Goal: Task Accomplishment & Management: Complete application form

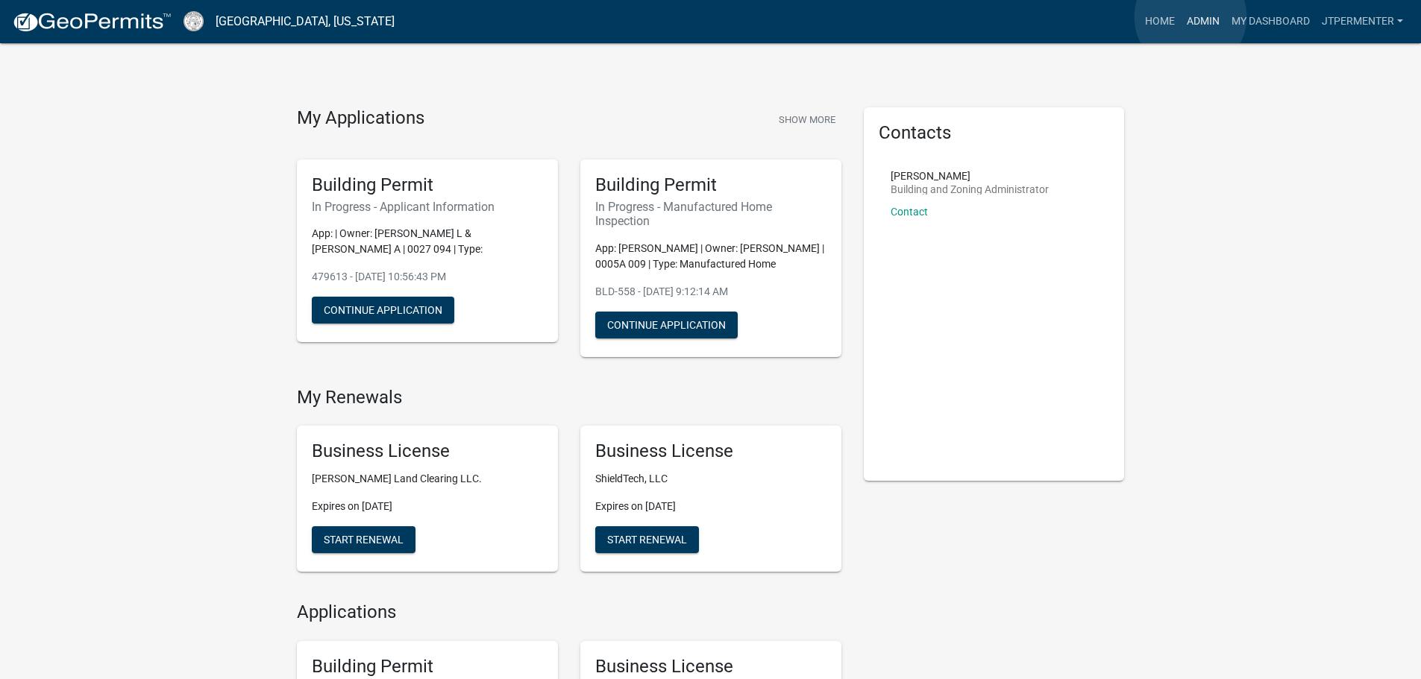
click at [1192, 18] on link "Admin" at bounding box center [1202, 21] width 45 height 28
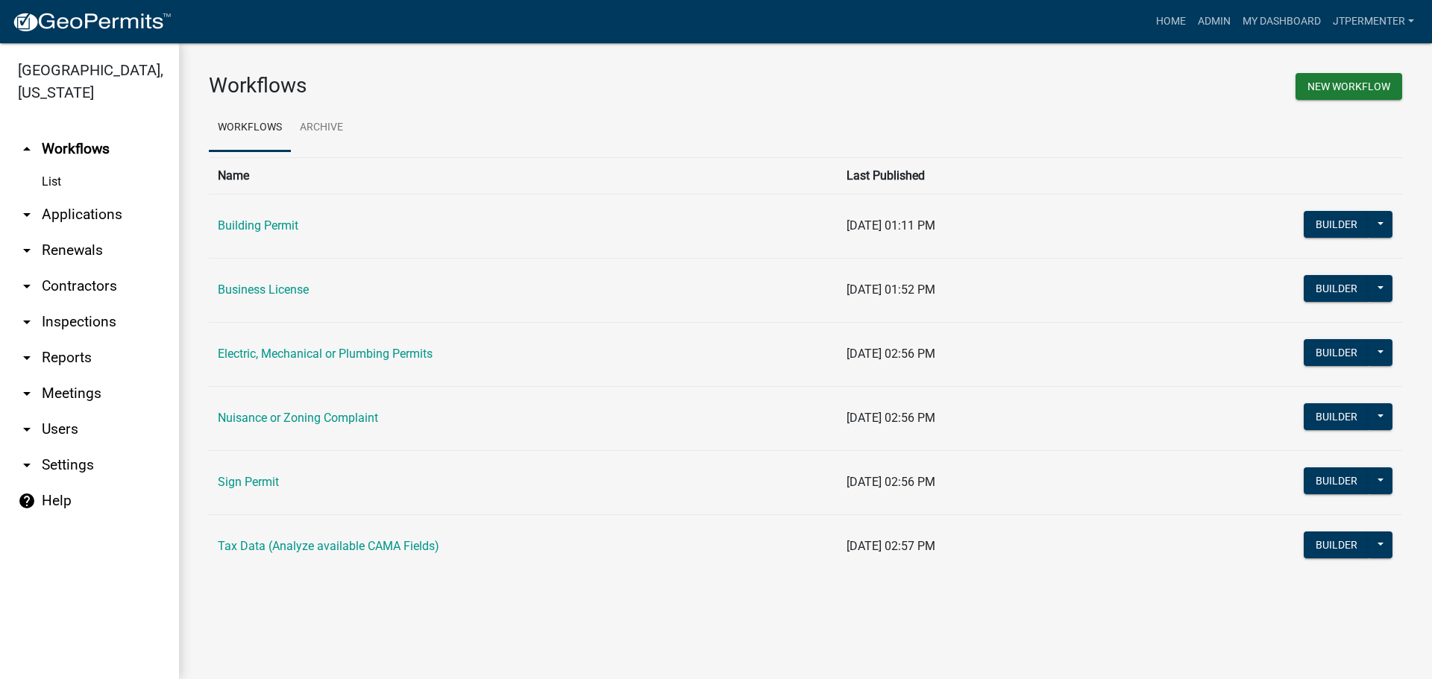
click at [326, 356] on link "Electric, Mechanical or Plumbing Permits" at bounding box center [325, 354] width 215 height 14
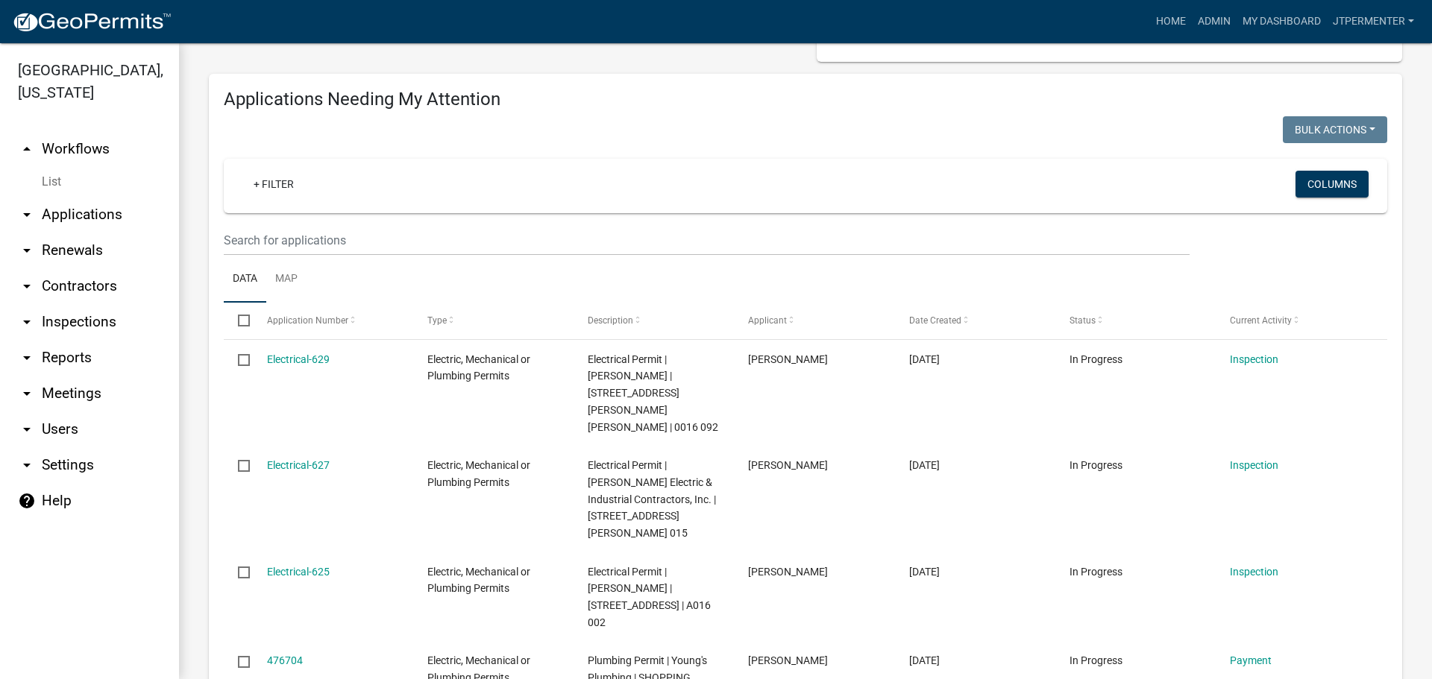
scroll to position [224, 0]
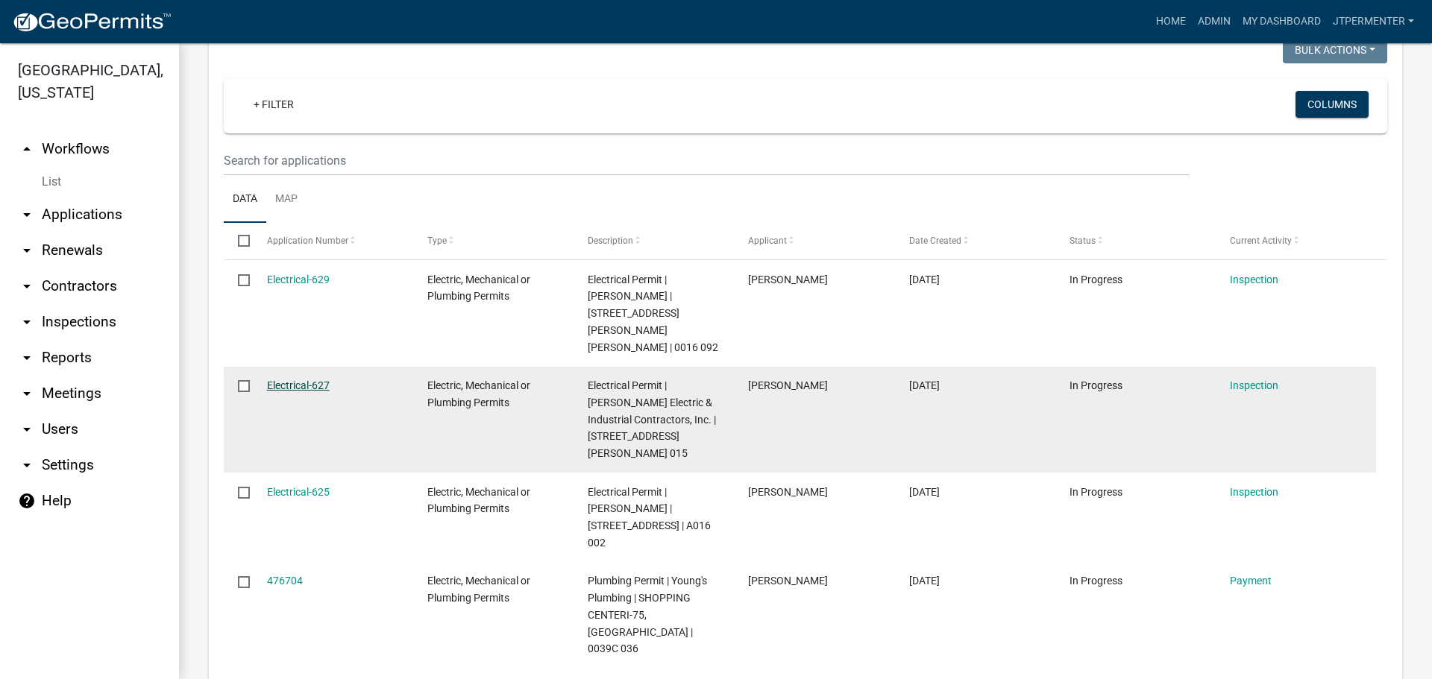
click at [303, 380] on link "Electrical-627" at bounding box center [298, 386] width 63 height 12
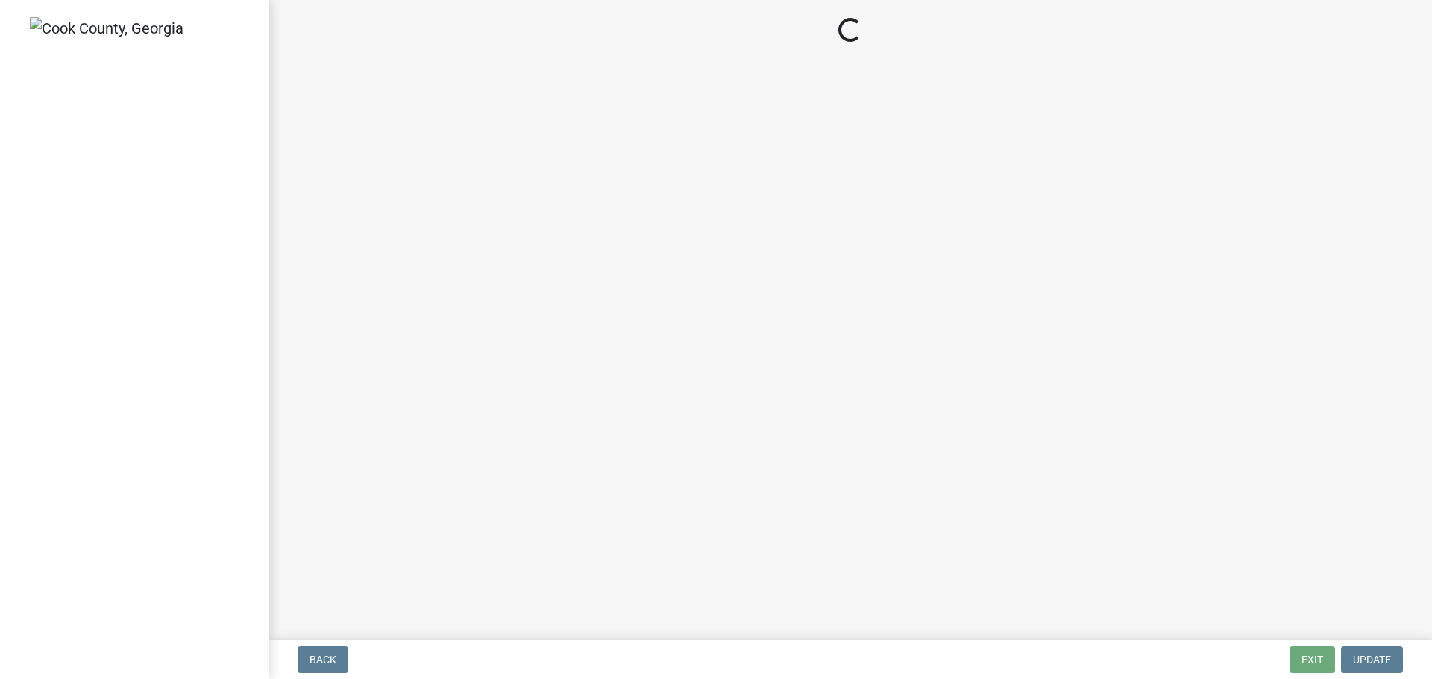
select select "99a32835-11ba-4368-9d1a-cbf1779c6d76"
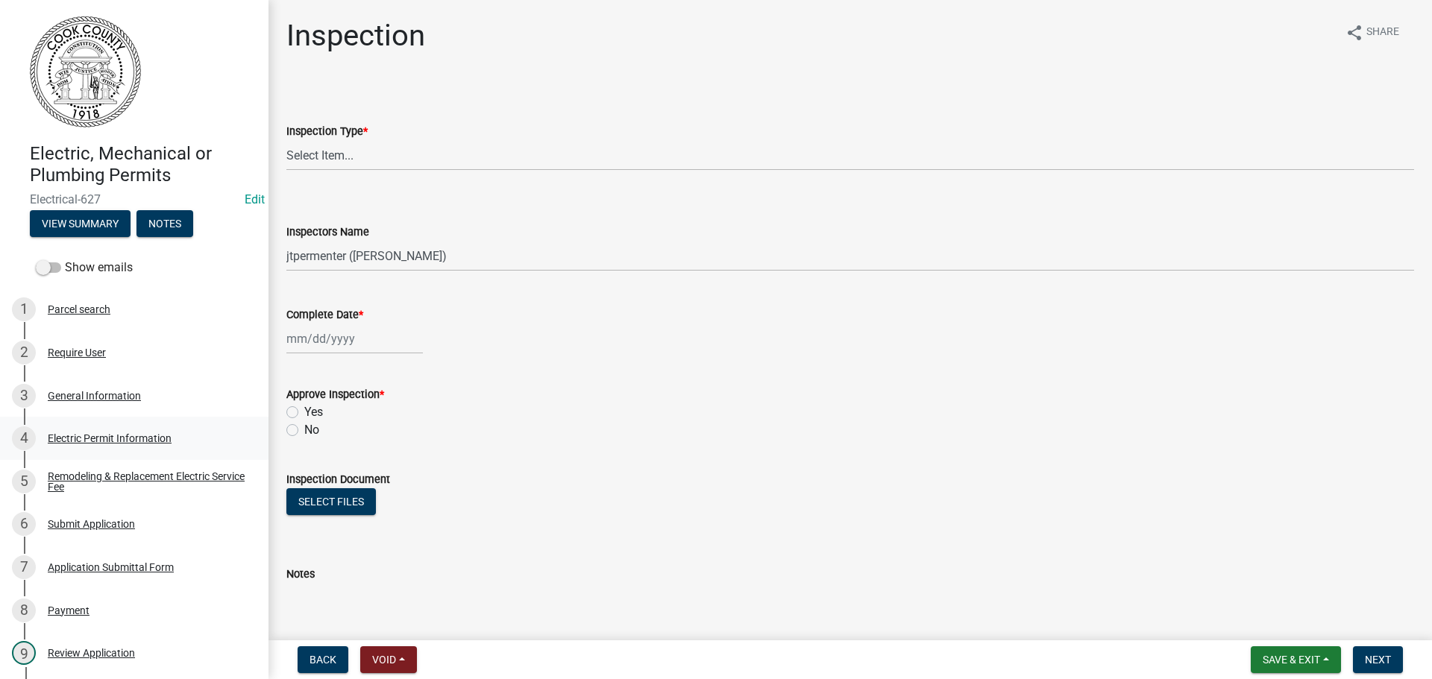
click at [136, 433] on div "Electric Permit Information" at bounding box center [110, 438] width 124 height 10
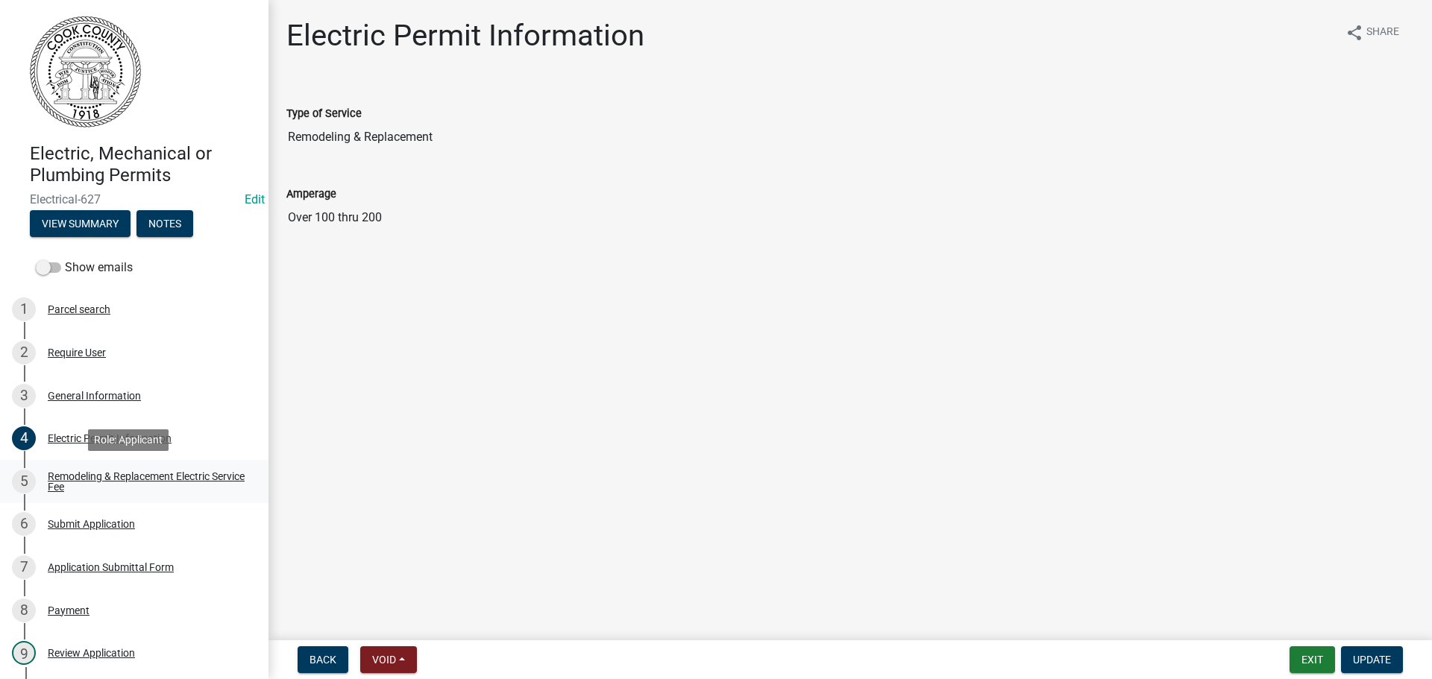
click at [89, 473] on div "Remodeling & Replacement Electric Service Fee" at bounding box center [146, 481] width 197 height 21
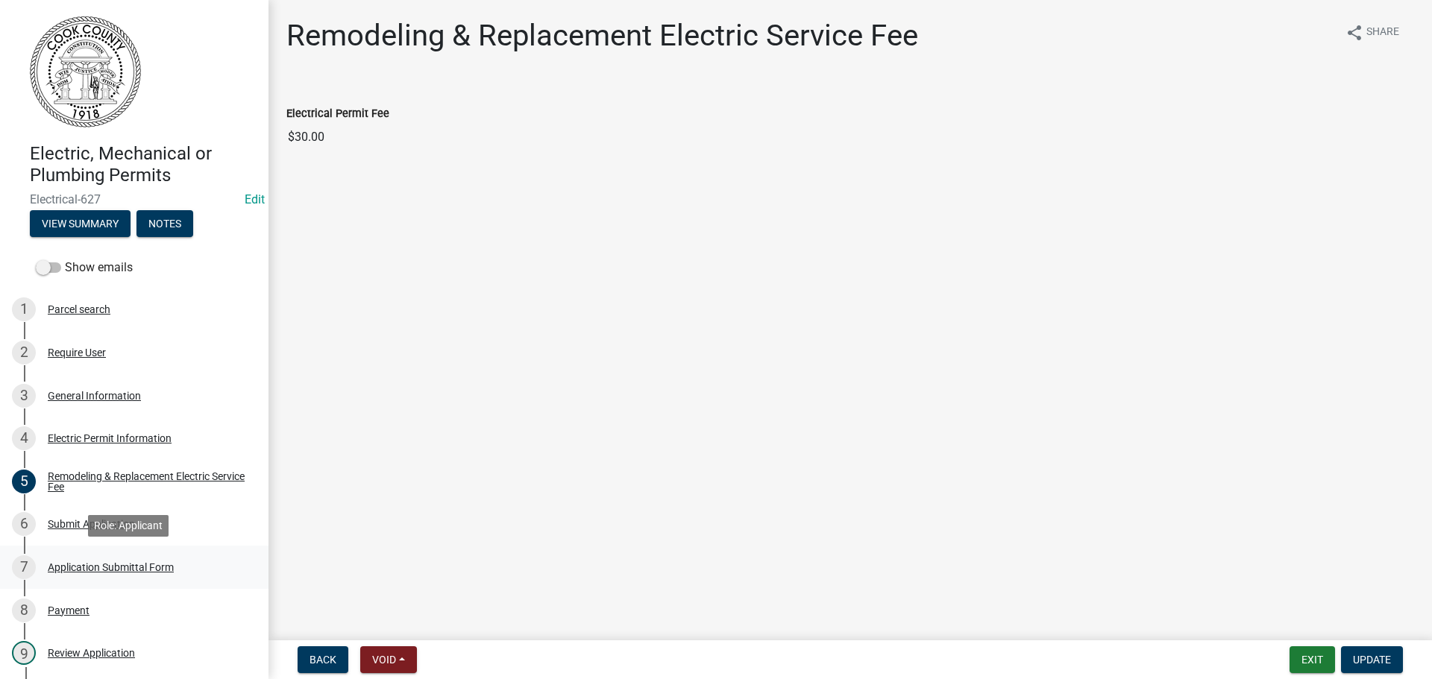
click at [106, 562] on div "Application Submittal Form" at bounding box center [111, 567] width 126 height 10
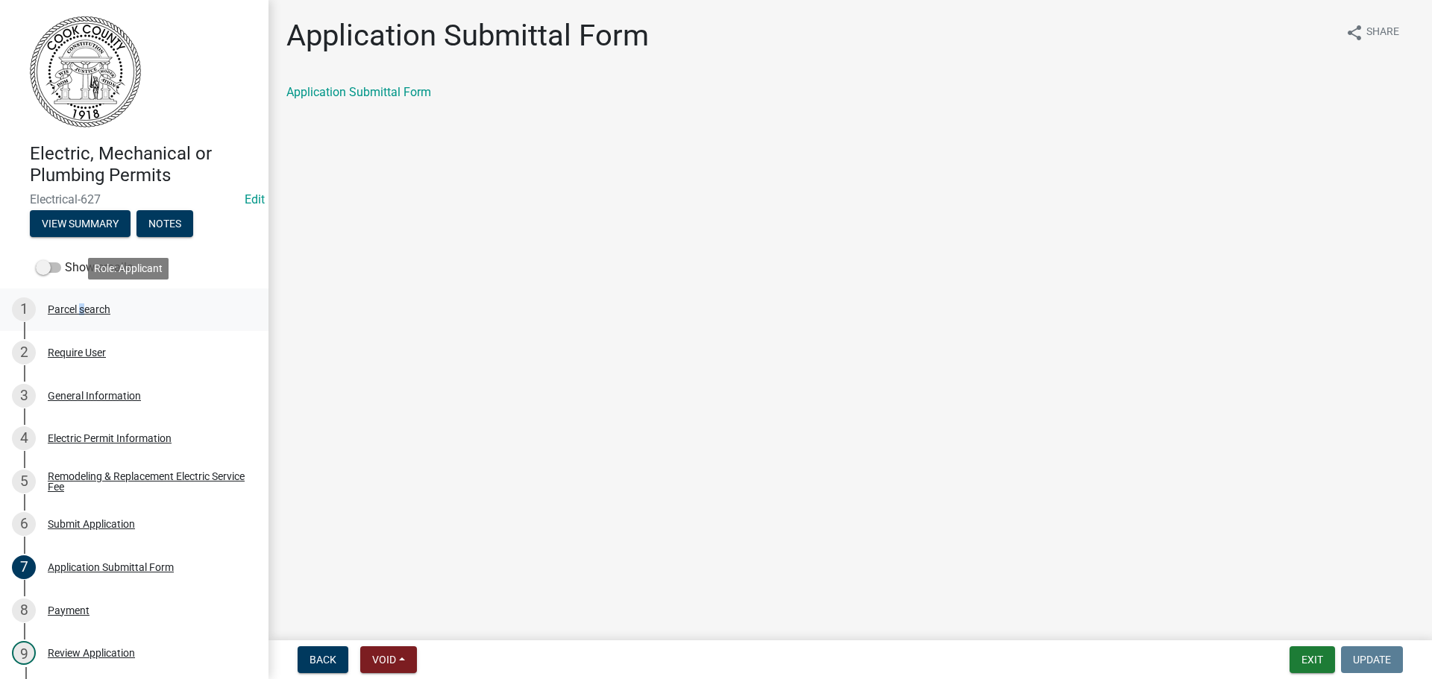
click at [78, 312] on div "Parcel search" at bounding box center [79, 309] width 63 height 10
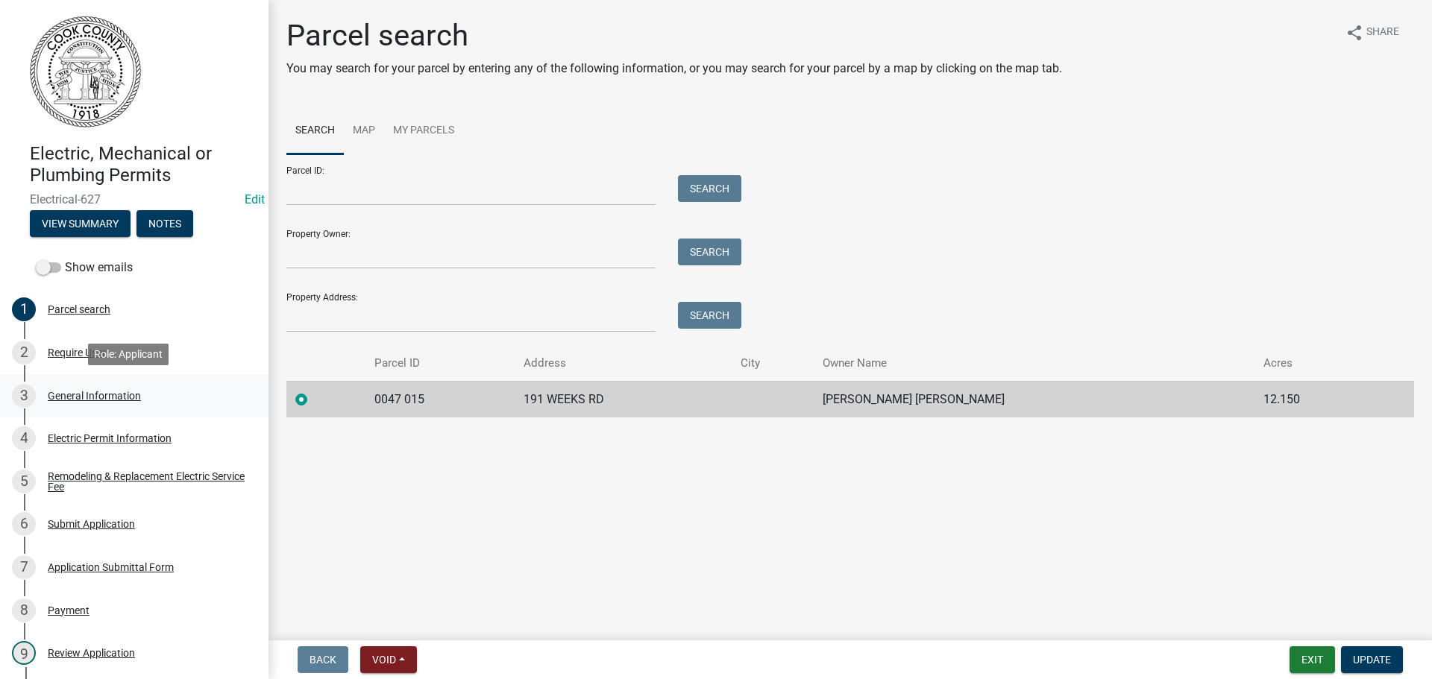
click at [127, 397] on div "General Information" at bounding box center [94, 396] width 93 height 10
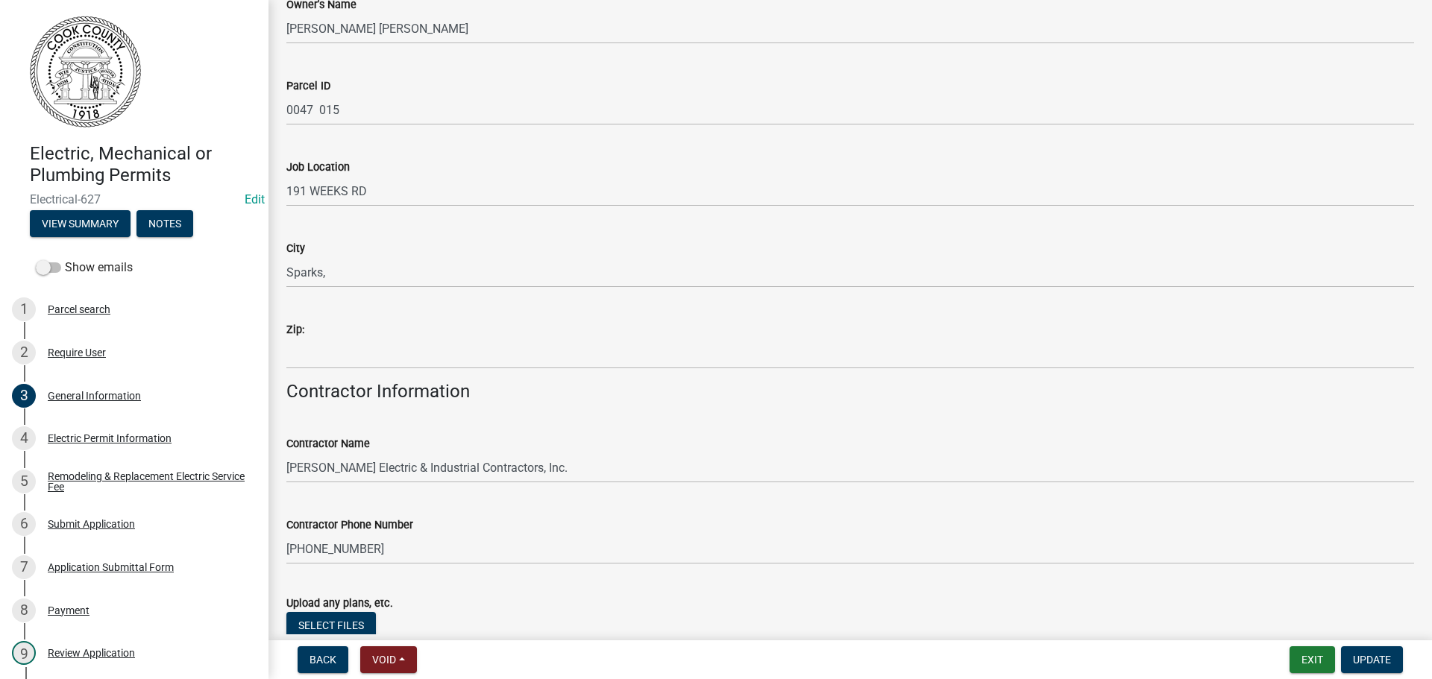
scroll to position [855, 0]
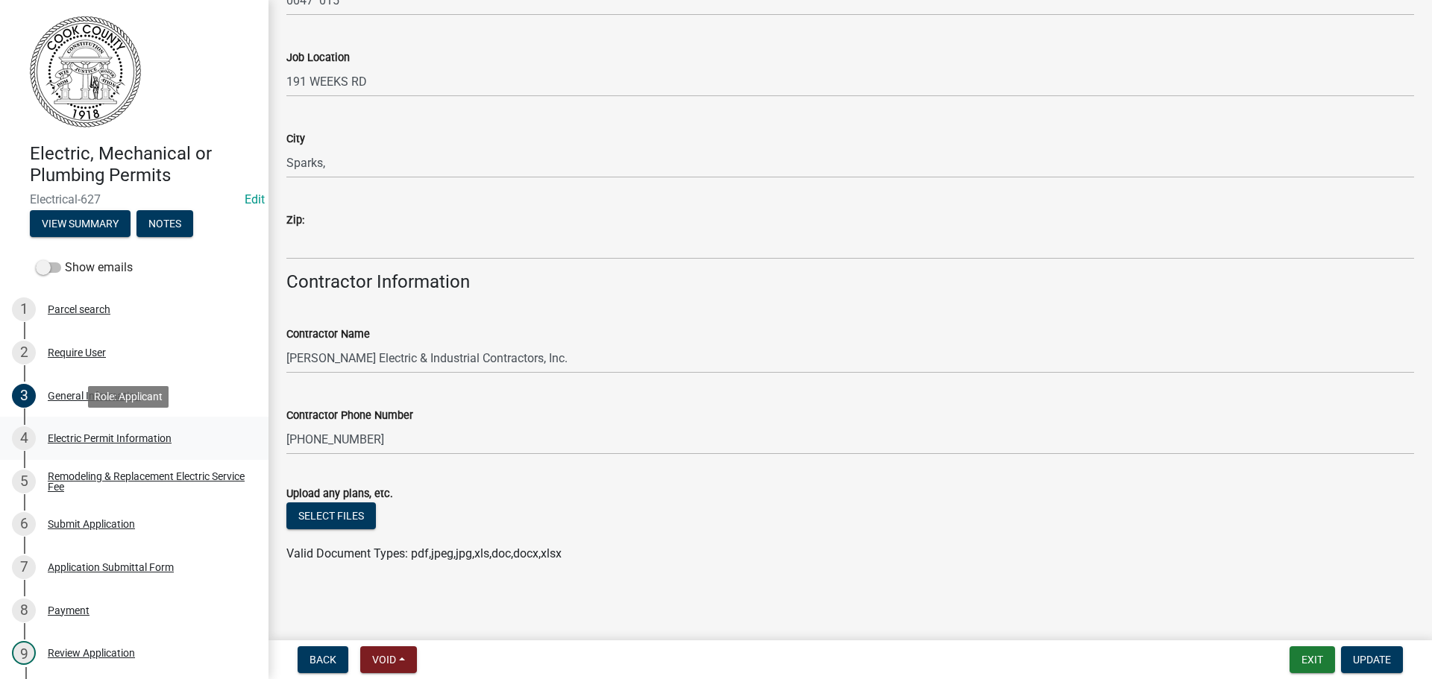
click at [90, 437] on div "Electric Permit Information" at bounding box center [110, 438] width 124 height 10
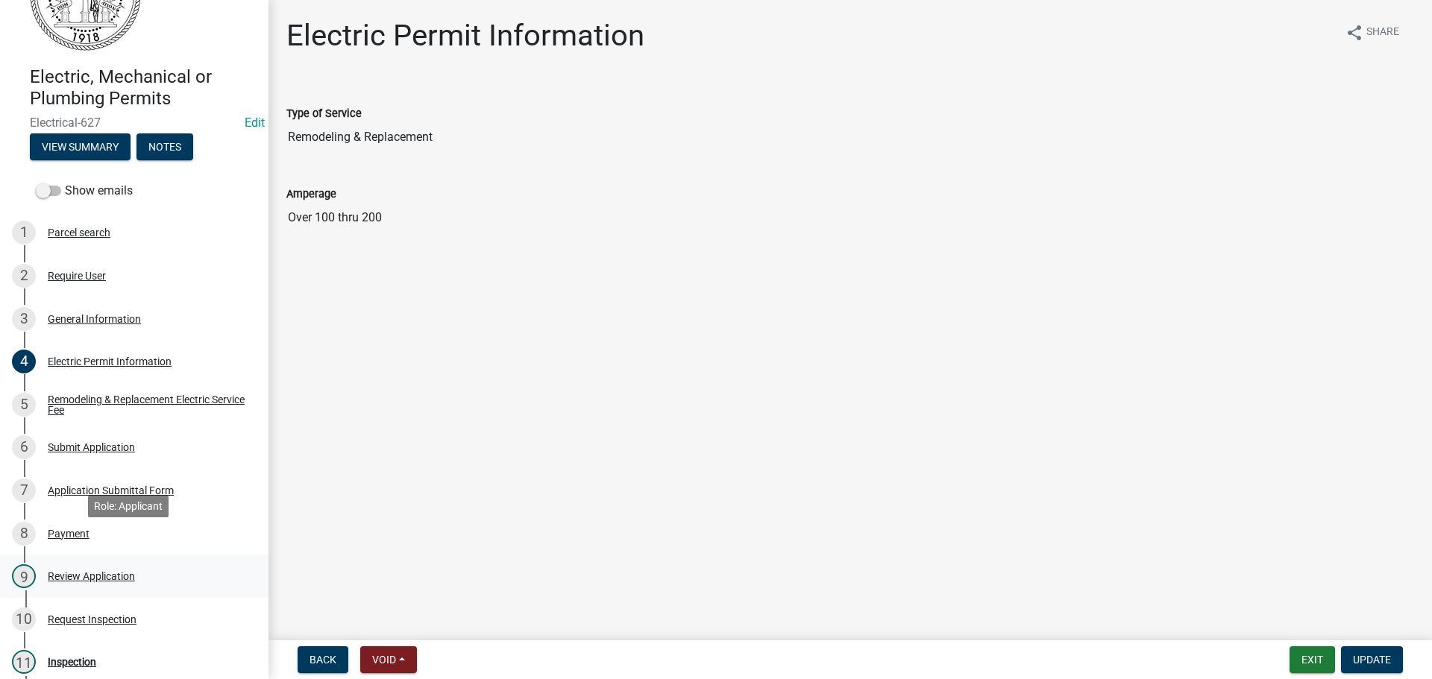
scroll to position [149, 0]
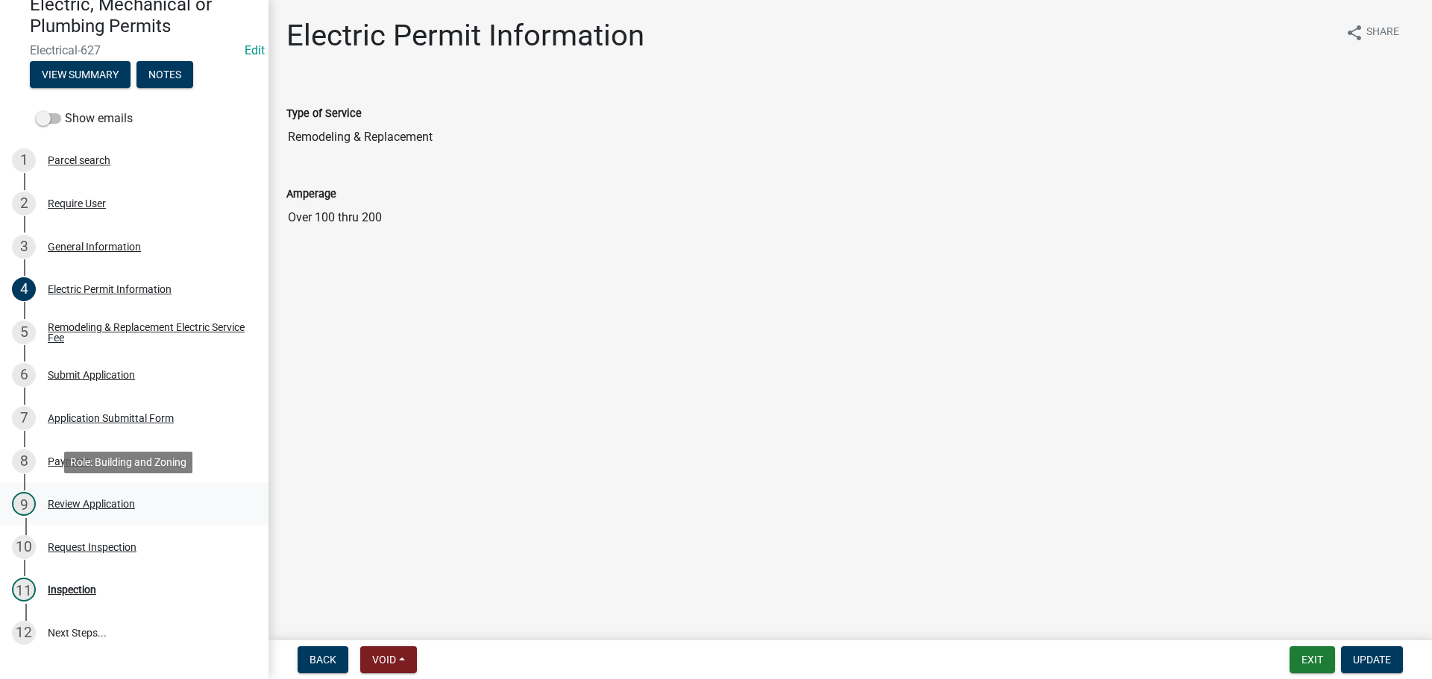
click at [64, 507] on div "Review Application" at bounding box center [91, 504] width 87 height 10
